Goal: Download file/media

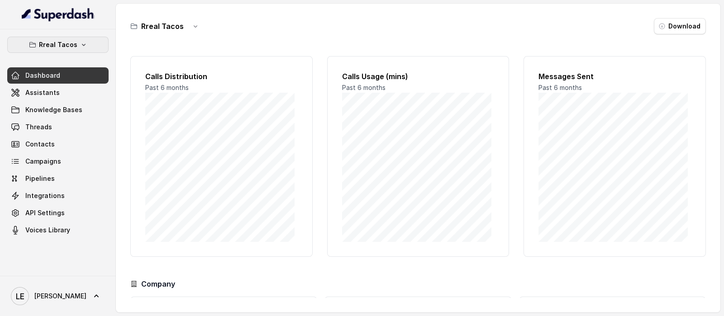
click at [78, 44] on button "Rreal Tacos" at bounding box center [57, 45] width 101 height 16
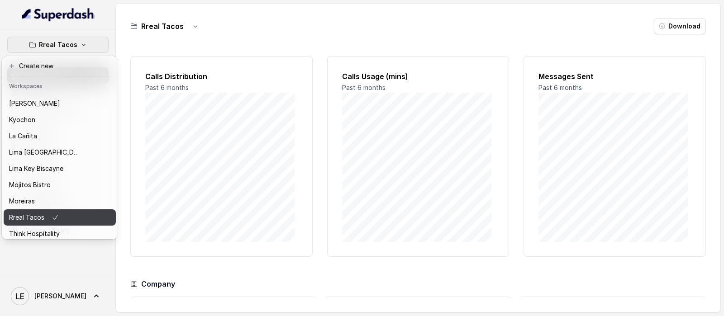
scroll to position [91, 0]
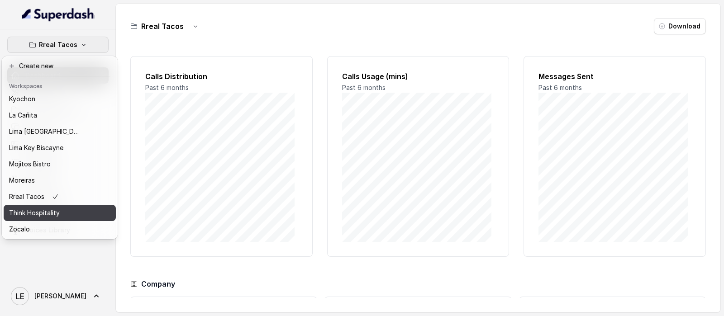
click at [58, 208] on p "Think Hospitality" at bounding box center [34, 213] width 51 height 11
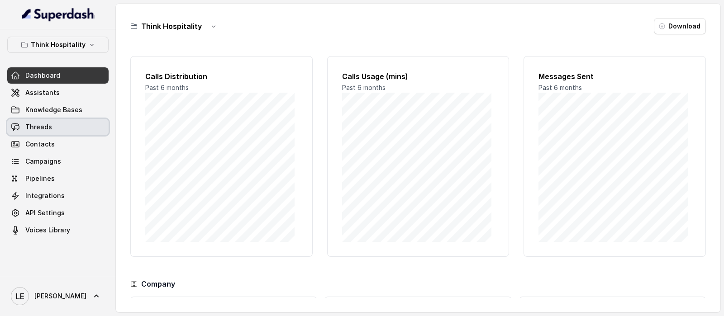
click at [62, 123] on link "Threads" at bounding box center [57, 127] width 101 height 16
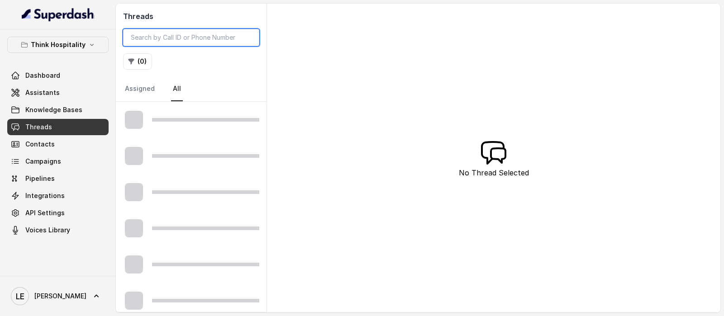
click at [190, 33] on input "search" at bounding box center [191, 37] width 136 height 17
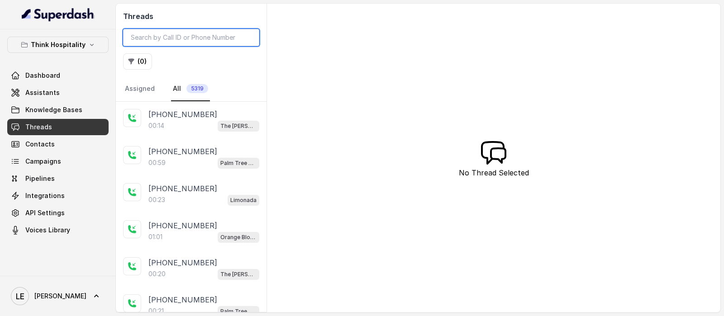
paste input "CAf52b89b4d1fa09bd58ac83c404029b1f"
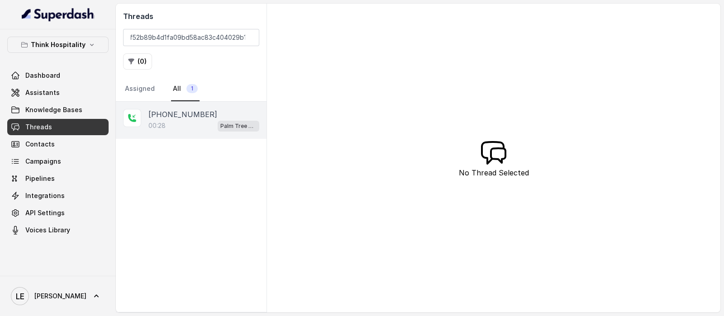
click at [194, 112] on p "[PHONE_NUMBER]" at bounding box center [182, 114] width 69 height 11
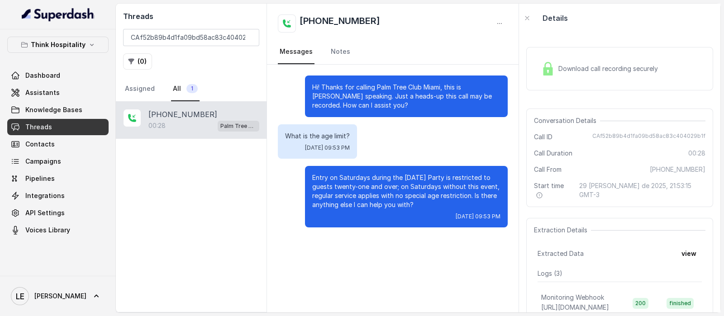
click at [601, 76] on div "Download call recording securely" at bounding box center [599, 68] width 124 height 21
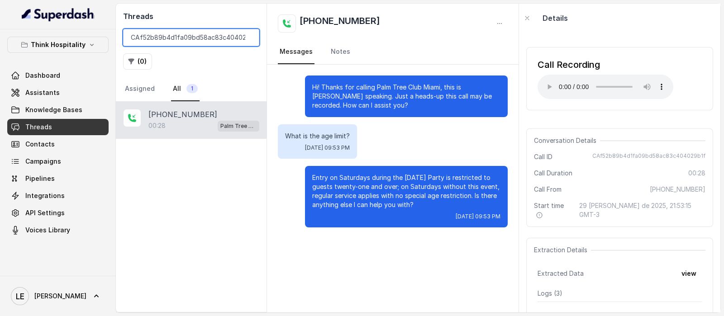
click at [168, 37] on input "CAf52b89b4d1fa09bd58ac83c404029b1f" at bounding box center [191, 37] width 136 height 17
paste input "5b243708becd4a14ff4736543cd01743"
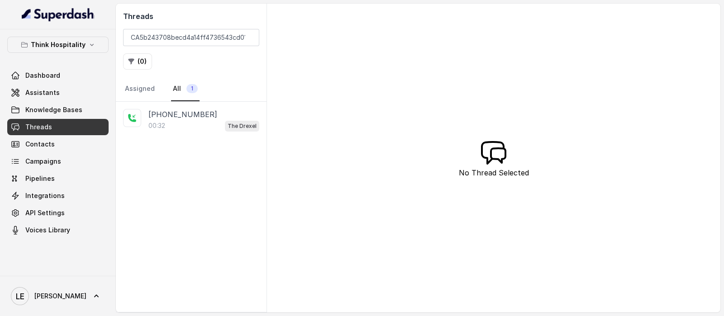
click at [213, 120] on div "00:32 The Drexel" at bounding box center [203, 126] width 111 height 12
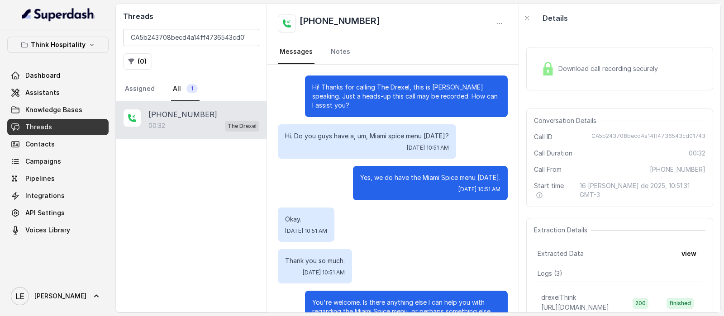
scroll to position [124, 0]
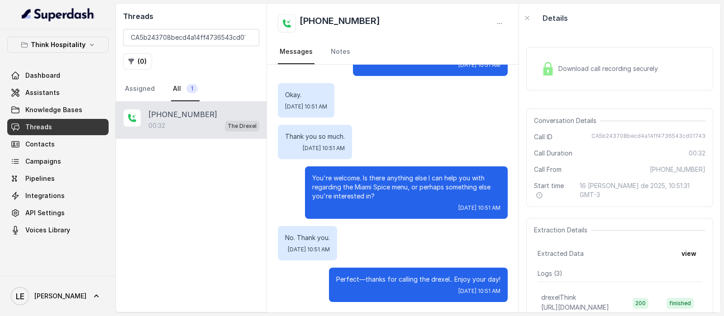
click at [555, 67] on div "Download call recording securely" at bounding box center [599, 68] width 124 height 21
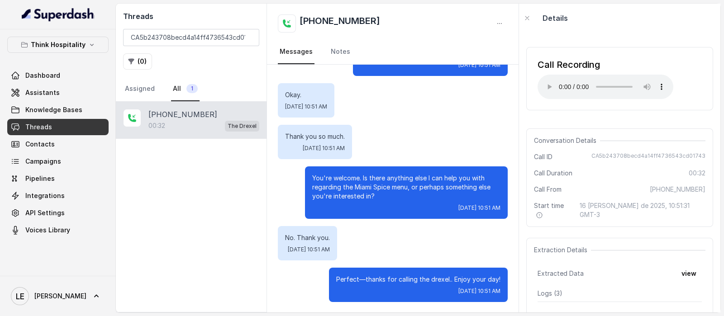
click at [163, 42] on input "CA5b243708becd4a14ff4736543cd01743" at bounding box center [191, 37] width 136 height 17
paste input "2905aa462d071c6694d741cfb219b674"
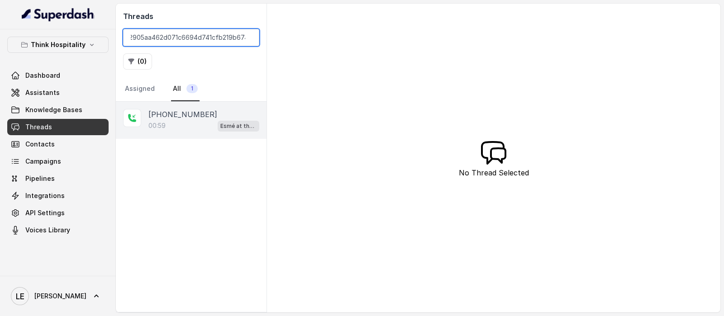
type input "CA2905aa462d071c6694d741cfb219b674"
click at [182, 120] on div "00:59 [PERSON_NAME] at the Roof" at bounding box center [203, 126] width 111 height 12
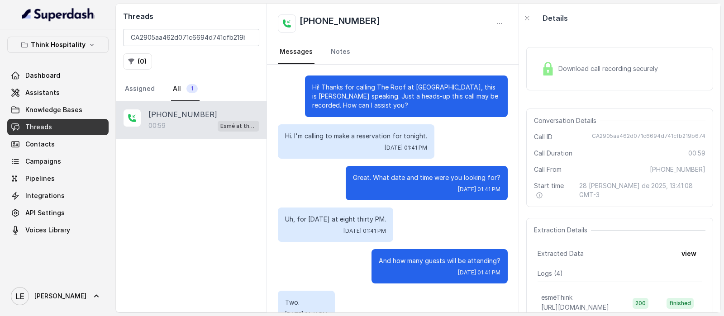
scroll to position [267, 0]
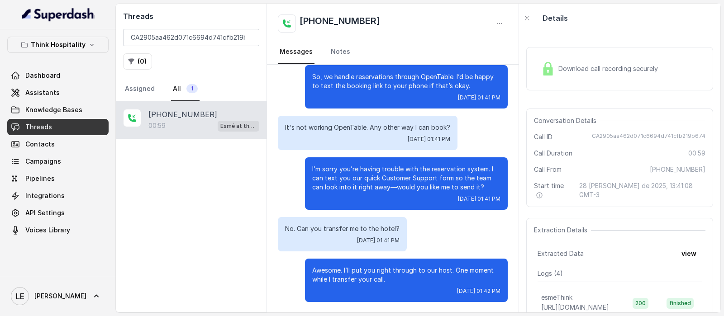
click at [582, 62] on div "Download call recording securely" at bounding box center [599, 68] width 124 height 21
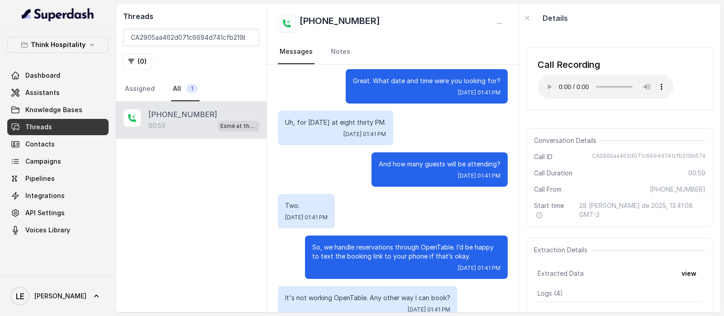
scroll to position [113, 0]
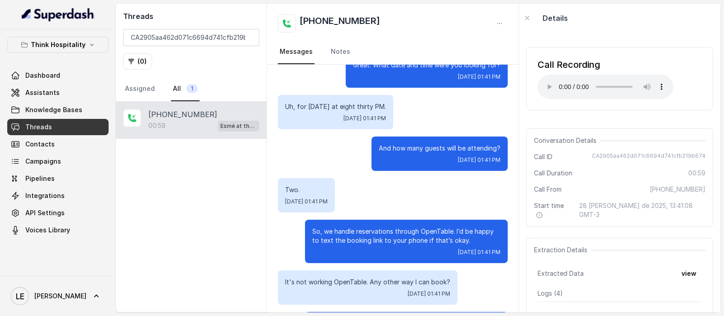
click at [536, 98] on div "Call Recording Your browser does not support the audio element." at bounding box center [619, 78] width 187 height 63
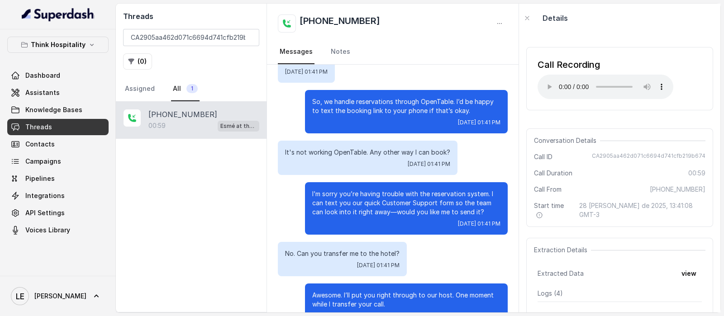
scroll to position [267, 0]
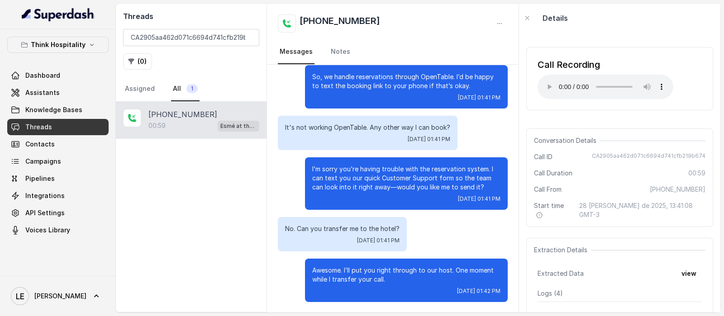
click at [676, 65] on div "Call Recording Your browser does not support the audio element." at bounding box center [619, 78] width 187 height 63
click at [220, 40] on input "CA2905aa462d071c6694d741cfb219b674" at bounding box center [191, 37] width 136 height 17
paste input "d7b47c80ae7964afb77e6e97de8a3016"
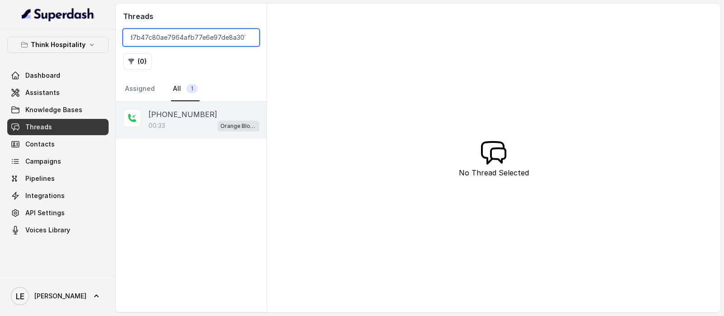
type input "CAd7b47c80ae7964afb77e6e97de8a3016"
click at [173, 120] on div "00:33 Orange Blossom" at bounding box center [203, 126] width 111 height 12
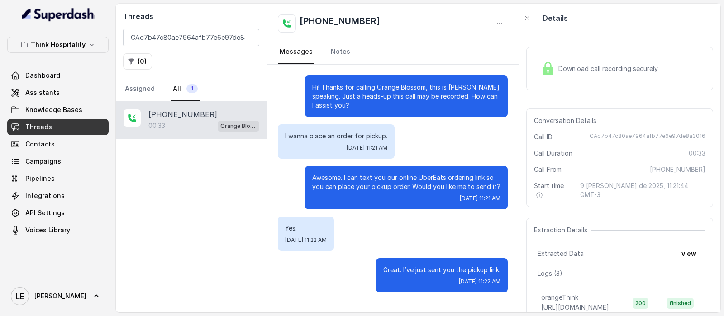
click at [585, 65] on span "Download call recording securely" at bounding box center [609, 68] width 103 height 9
